Goal: Transaction & Acquisition: Download file/media

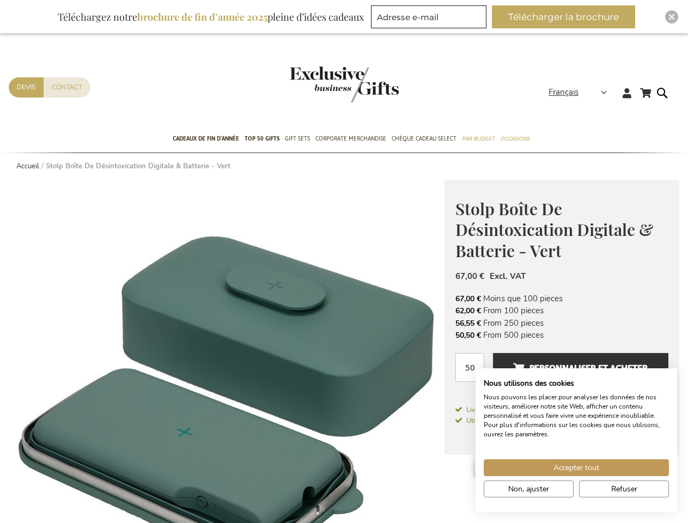
click at [581, 92] on strong "Français" at bounding box center [576, 92] width 57 height 13
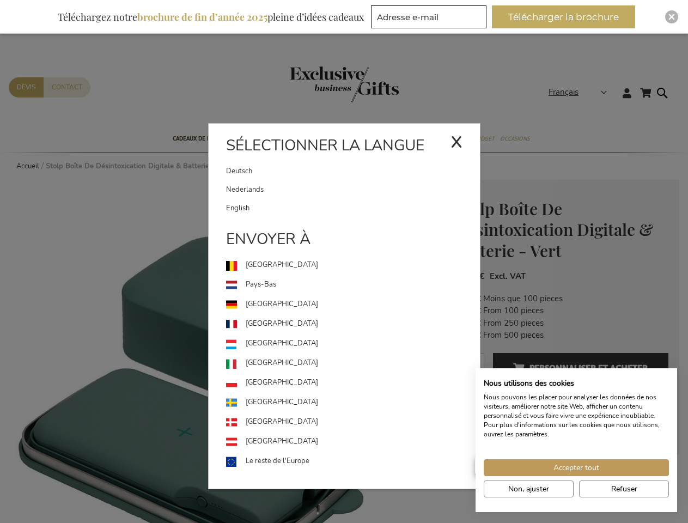
click at [227, 351] on link "[GEOGRAPHIC_DATA]" at bounding box center [353, 344] width 254 height 20
click at [576, 467] on span "Accepter tout" at bounding box center [576, 467] width 46 height 11
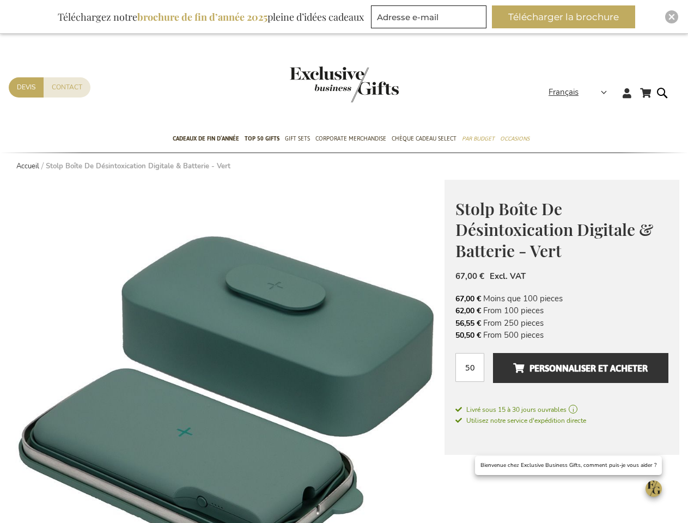
click at [568, 17] on button "Télécharger la brochure" at bounding box center [563, 16] width 143 height 23
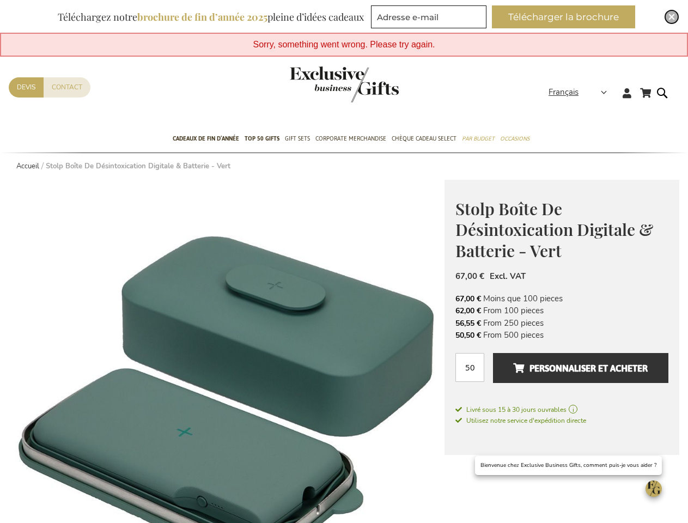
click at [671, 17] on img "Close" at bounding box center [671, 17] width 7 height 7
